Goal: Information Seeking & Learning: Learn about a topic

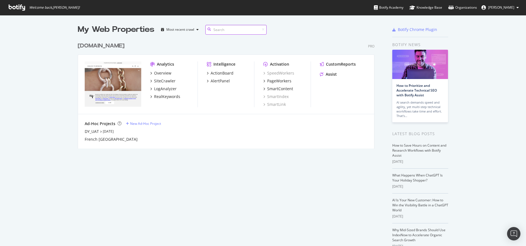
scroll to position [109, 297]
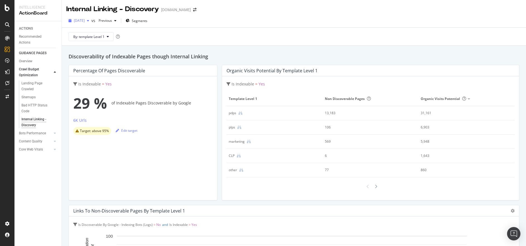
click at [91, 21] on div "button" at bounding box center [88, 20] width 7 height 3
click at [216, 23] on div "2025 Sep. 8th vs Previous Segments" at bounding box center [294, 21] width 465 height 11
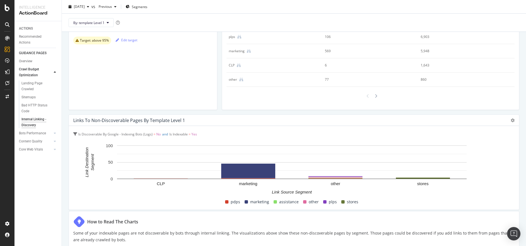
scroll to position [89, 0]
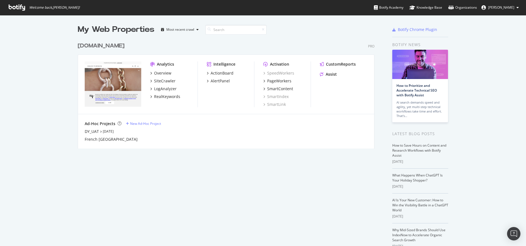
scroll to position [241, 518]
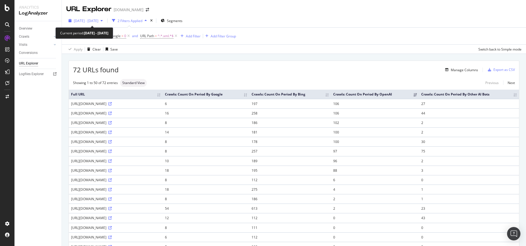
click at [105, 20] on div "button" at bounding box center [101, 20] width 7 height 3
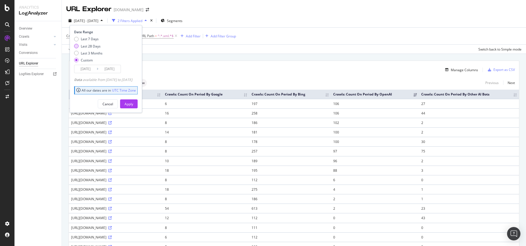
click at [98, 46] on div "Last 28 Days" at bounding box center [91, 46] width 20 height 5
type input "2025/08/19"
type input "2025/09/15"
click at [133, 106] on div "Apply" at bounding box center [129, 103] width 9 height 5
